Goal: Task Accomplishment & Management: Manage account settings

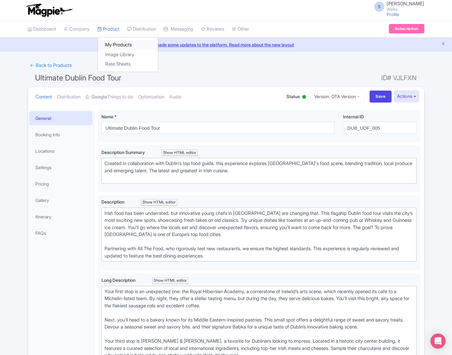
click at [114, 44] on link "My Products" at bounding box center [128, 45] width 60 height 10
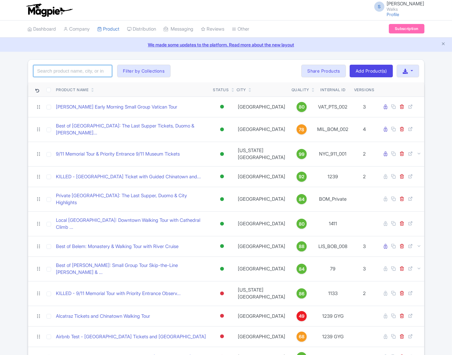
click at [77, 67] on input "search" at bounding box center [72, 71] width 79 height 12
paste input "MTH_Private"
type input "MTH_Private"
click button "Search" at bounding box center [0, 0] width 0 height 0
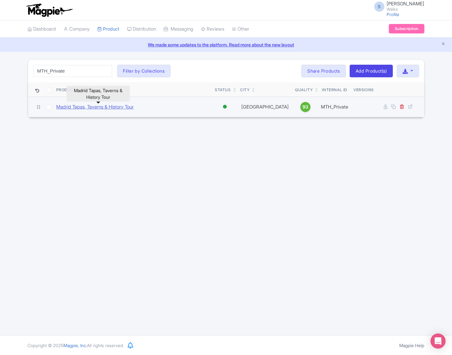
click at [100, 110] on link "Madrid Tapas, Taverns & History Tour" at bounding box center [94, 107] width 77 height 7
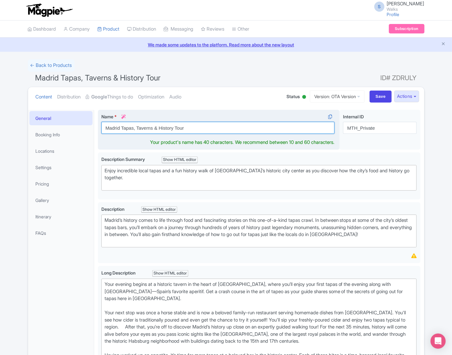
drag, startPoint x: 199, startPoint y: 126, endPoint x: 104, endPoint y: 133, distance: 94.9
click at [104, 133] on input "Madrid Tapas, Taverns & History Tour" at bounding box center [217, 128] width 233 height 12
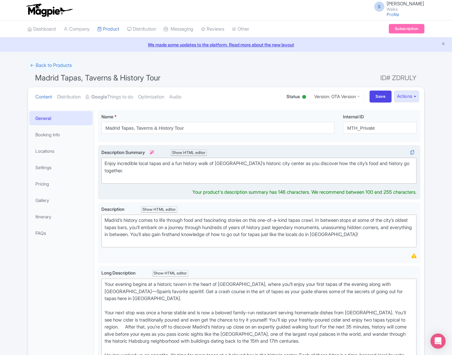
click at [135, 174] on div "Enjoy incredible local tapas and a fun history walk of Madrid’s historic city c…" at bounding box center [258, 170] width 309 height 21
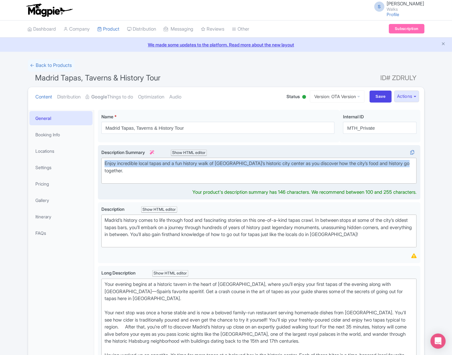
drag, startPoint x: 135, startPoint y: 174, endPoint x: 100, endPoint y: 160, distance: 37.3
click at [100, 160] on div "Enjoy incredible local tapas and a fun history walk of Madrid’s historic city c…" at bounding box center [259, 172] width 322 height 54
type trix-editor "<div>Enjoy incredible local tapas and a fun history walk of Madrid’s historic c…"
copy div "Enjoy incredible local tapas and a fun history walk of Madrid’s historic city c…"
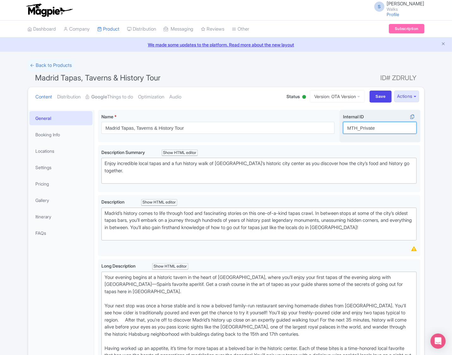
click at [361, 130] on input "MTH_Private" at bounding box center [380, 128] width 74 height 12
